Goal: Find specific page/section: Find specific page/section

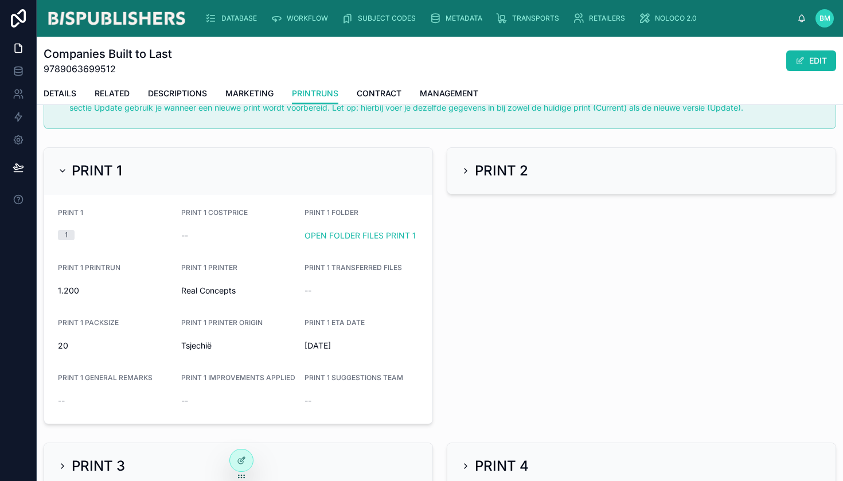
scroll to position [495, 0]
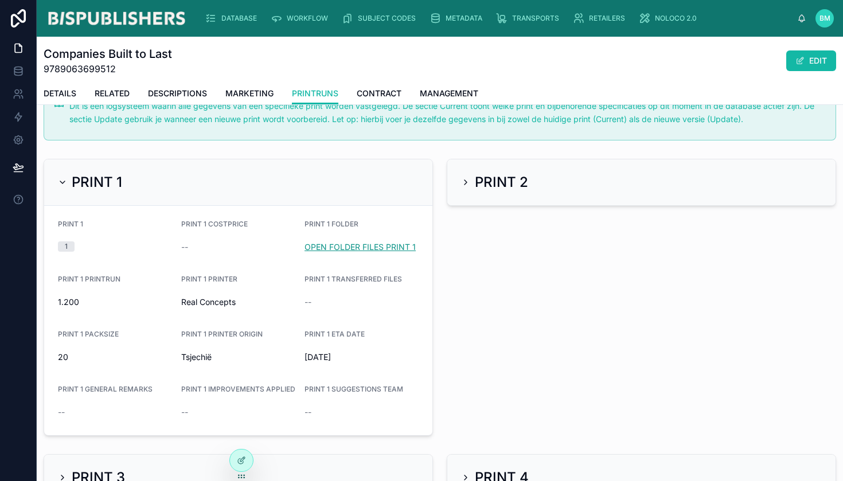
click at [344, 242] on link "OPEN FOLDER FILES PRINT 1" at bounding box center [359, 247] width 111 height 10
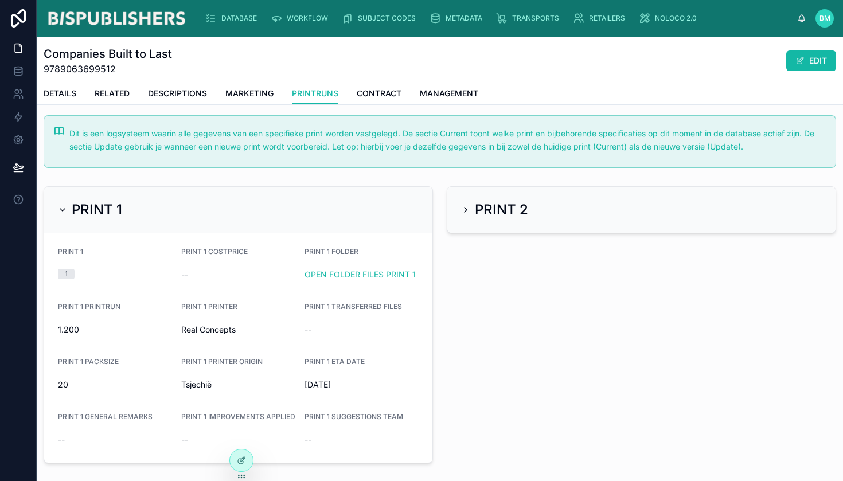
scroll to position [464, 0]
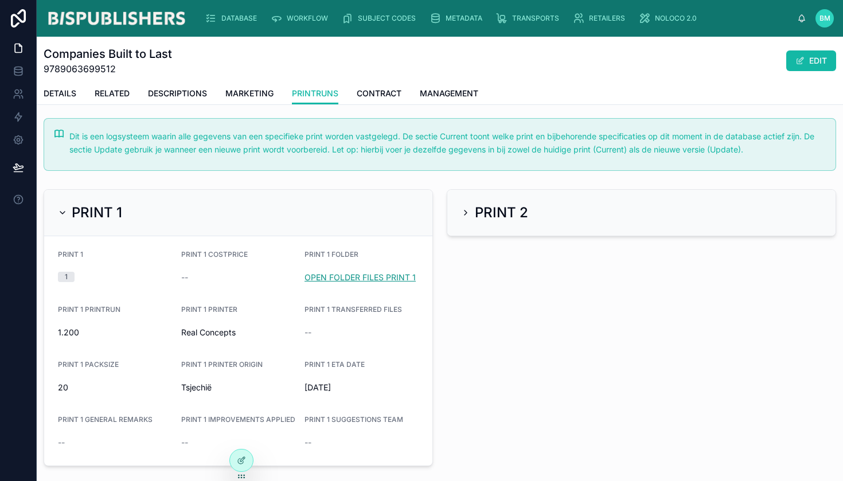
click at [330, 275] on link "OPEN FOLDER FILES PRINT 1" at bounding box center [359, 277] width 111 height 10
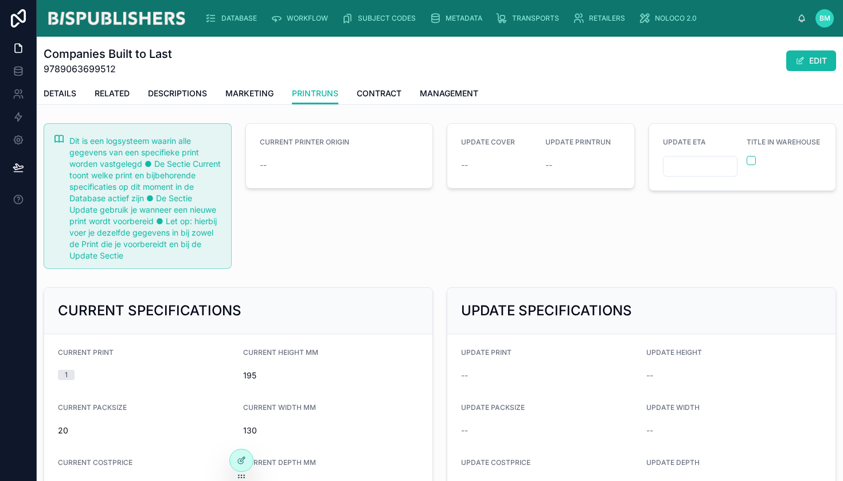
scroll to position [0, 0]
click at [55, 97] on span "DETAILS" at bounding box center [60, 93] width 33 height 11
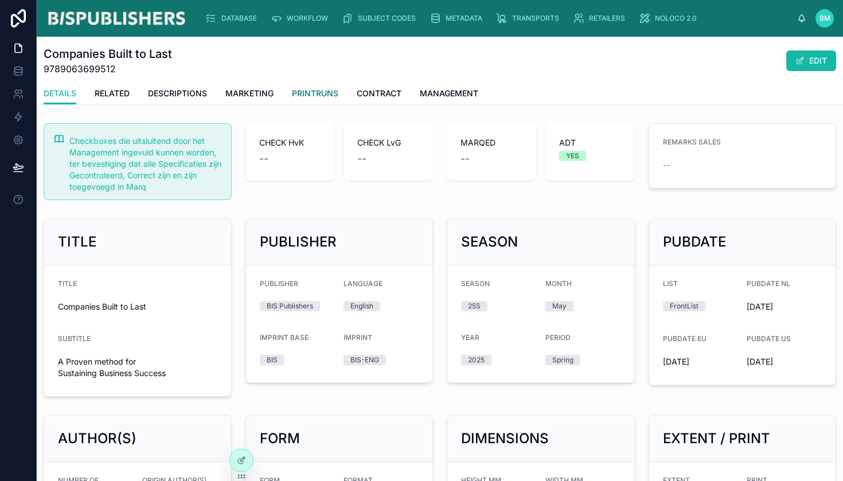
click at [319, 91] on span "PRINTRUNS" at bounding box center [315, 93] width 46 height 11
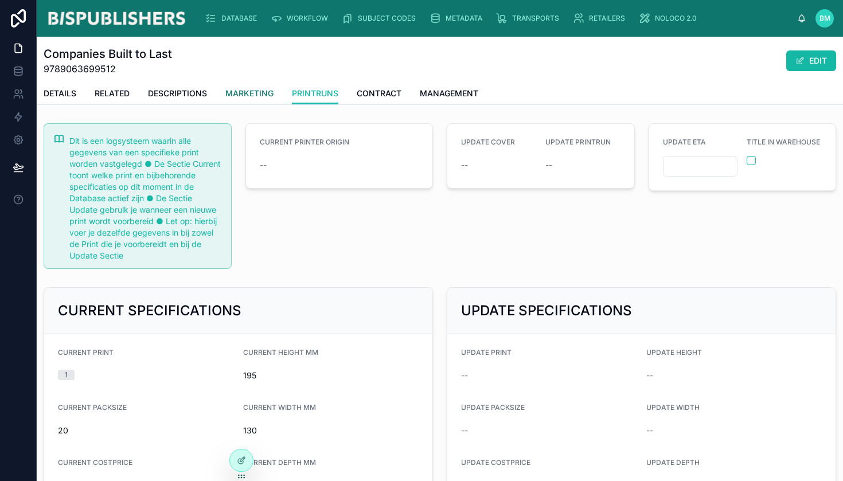
click at [264, 97] on span "MARKETING" at bounding box center [249, 93] width 48 height 11
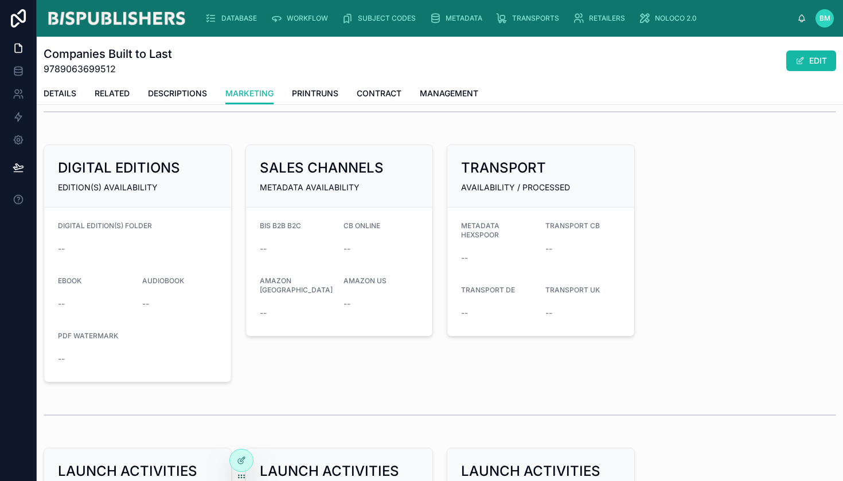
scroll to position [343, 0]
click at [820, 67] on button "EDIT" at bounding box center [811, 60] width 50 height 21
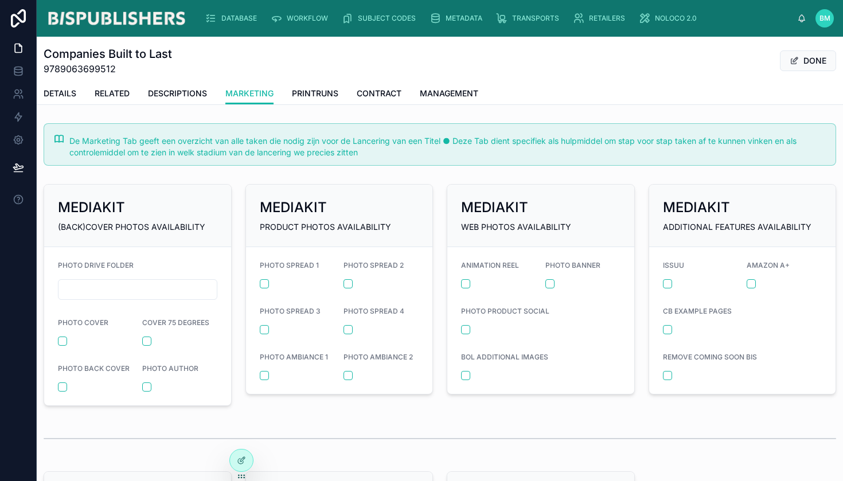
scroll to position [0, 0]
click at [820, 54] on button "DONE" at bounding box center [808, 60] width 56 height 21
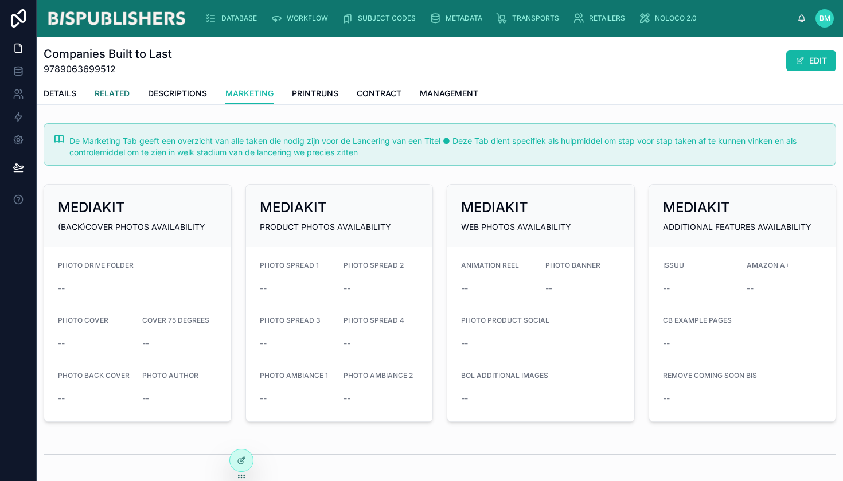
click at [97, 99] on link "RELATED" at bounding box center [112, 94] width 35 height 23
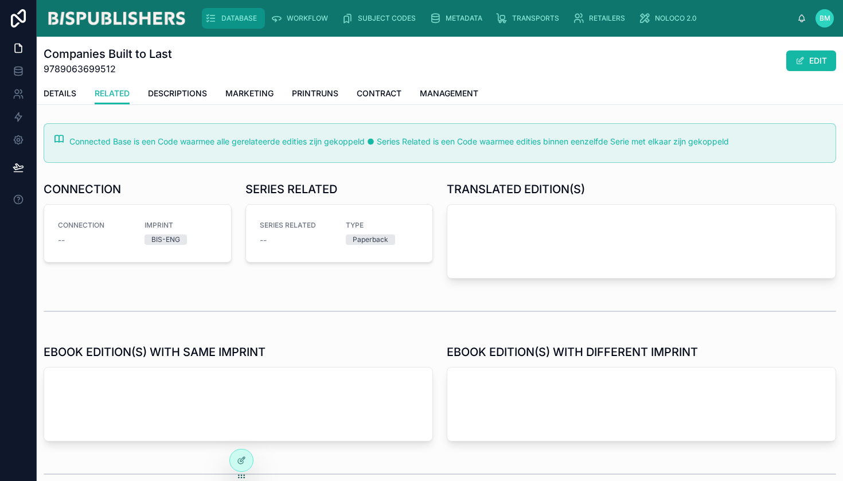
click at [242, 15] on span "DATABASE" at bounding box center [239, 18] width 36 height 9
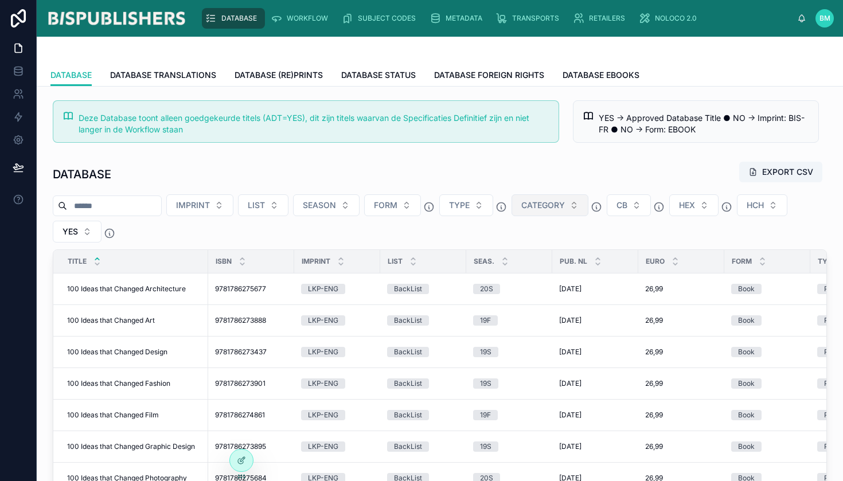
click at [565, 204] on span "CATEGORY" at bounding box center [543, 204] width 44 height 11
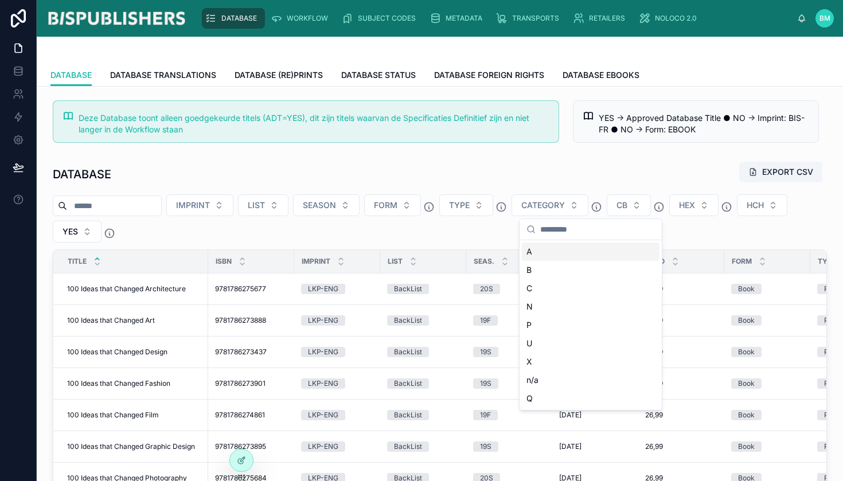
click at [592, 169] on div "DATABASE EXPORT CSV" at bounding box center [440, 174] width 774 height 26
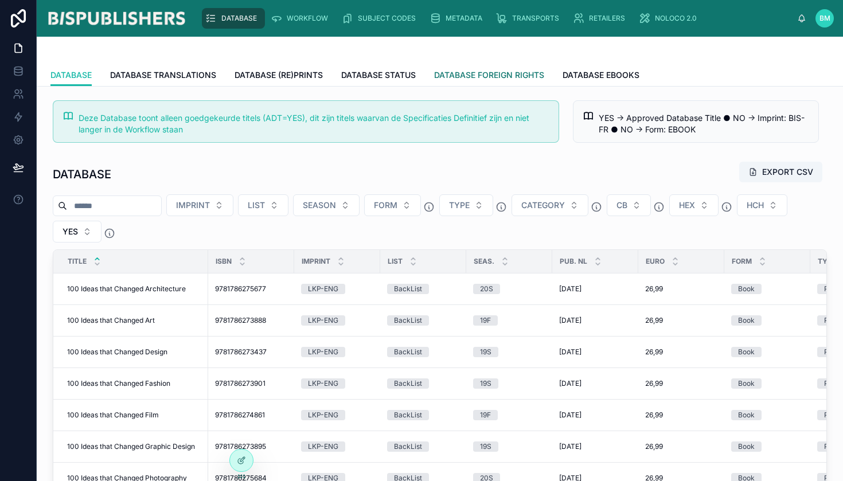
click at [496, 74] on span "DATABASE FOREIGN RIGHTS" at bounding box center [489, 74] width 110 height 11
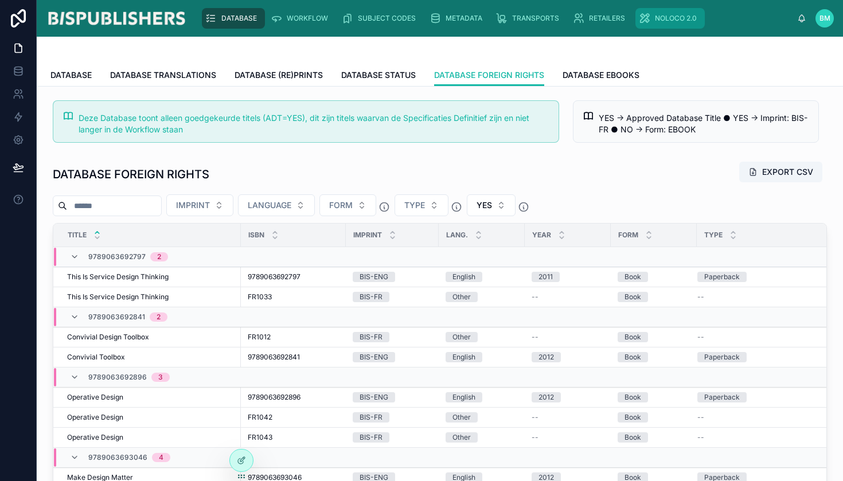
click at [678, 21] on span "NOLOCO 2.0" at bounding box center [676, 18] width 42 height 9
